Goal: Transaction & Acquisition: Purchase product/service

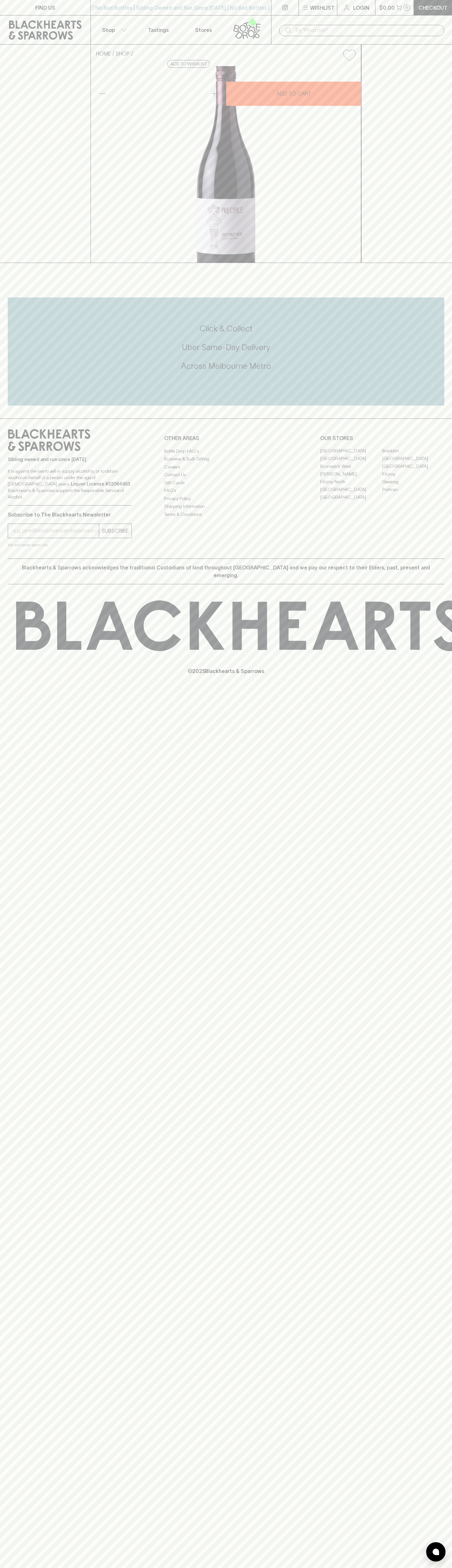
click at [337, 23] on div "​" at bounding box center [361, 30] width 181 height 29
click at [426, 223] on div "HOME SHOP Precipice Pinot Noir 2023 $42.00 Add to wishlist 10% discount when pu…" at bounding box center [226, 153] width 452 height 219
click at [62, 1567] on html "FIND US | No Bad Bottles | Sibling Owned and Run Since [DATE] | No Bad Bottles …" at bounding box center [226, 784] width 452 height 1568
click at [16, 1531] on div "FIND US | No Bad Bottles | Sibling Owned and Run Since [DATE] | No Bad Bottles …" at bounding box center [226, 784] width 452 height 1568
